Goal: Task Accomplishment & Management: Use online tool/utility

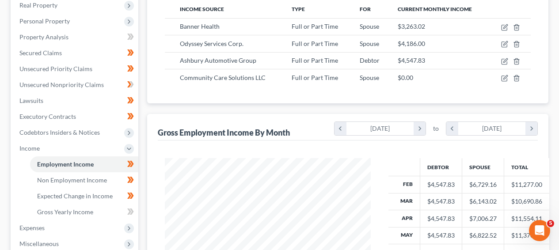
scroll to position [158, 223]
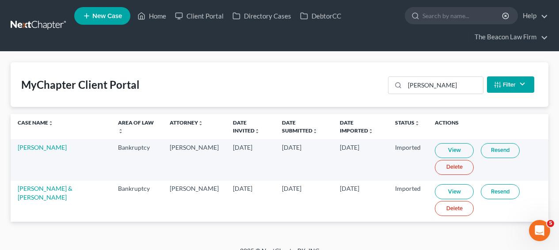
click at [49, 26] on link at bounding box center [39, 26] width 57 height 16
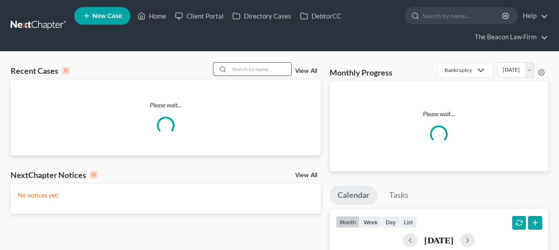
click at [251, 63] on input "search" at bounding box center [260, 69] width 62 height 13
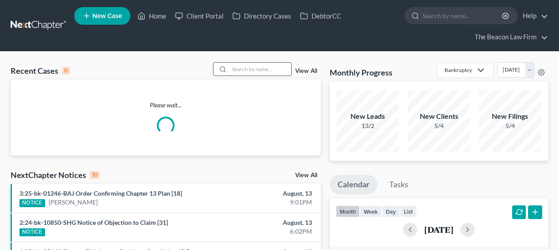
click at [251, 70] on input "search" at bounding box center [260, 69] width 62 height 13
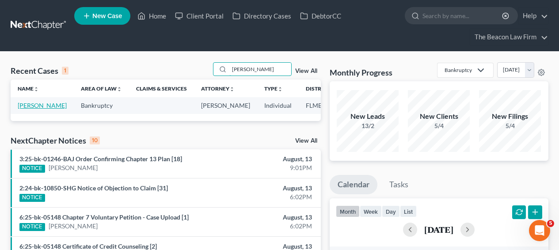
type input "lozada"
click at [37, 109] on link "Lozada, Vanessa" at bounding box center [42, 106] width 49 height 8
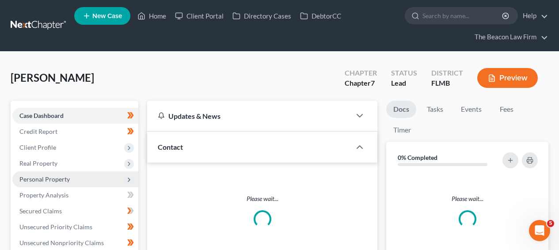
click at [65, 183] on span "Personal Property" at bounding box center [75, 179] width 126 height 16
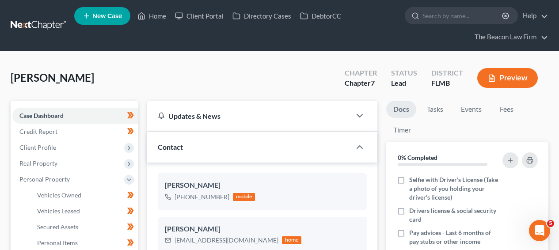
scroll to position [241, 0]
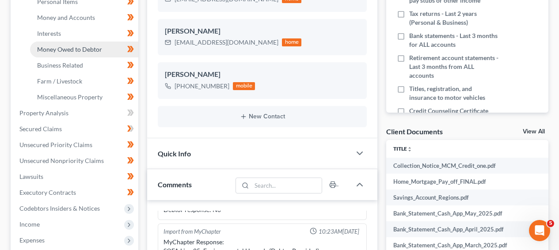
click at [98, 44] on link "Money Owed to Debtor" at bounding box center [84, 50] width 108 height 16
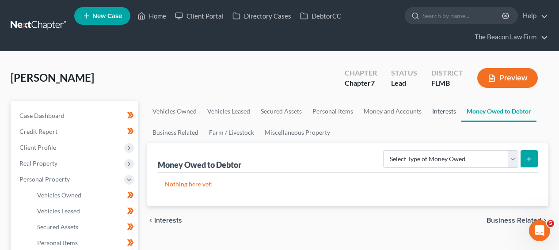
click at [453, 113] on link "Interests" at bounding box center [444, 111] width 34 height 21
